Goal: Navigation & Orientation: Find specific page/section

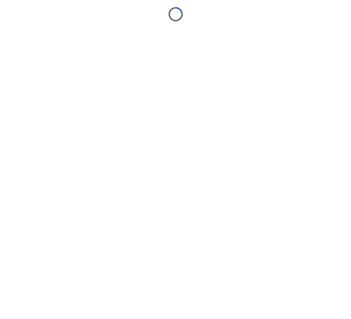
click at [88, 101] on body "Loading..." at bounding box center [175, 159] width 351 height 319
